Goal: Understand process/instructions: Learn about a topic

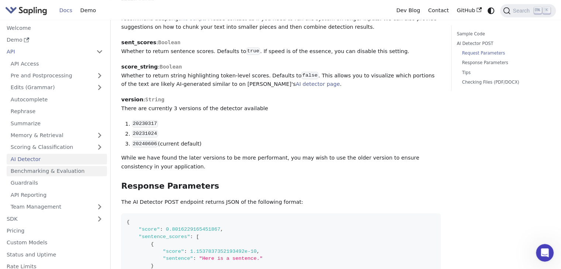
scroll to position [41, 0]
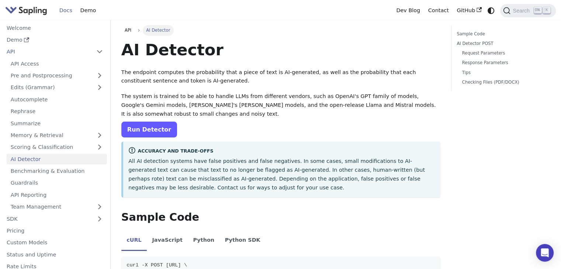
click at [146, 126] on link "Run Detector" at bounding box center [149, 130] width 56 height 16
